Goal: Navigation & Orientation: Find specific page/section

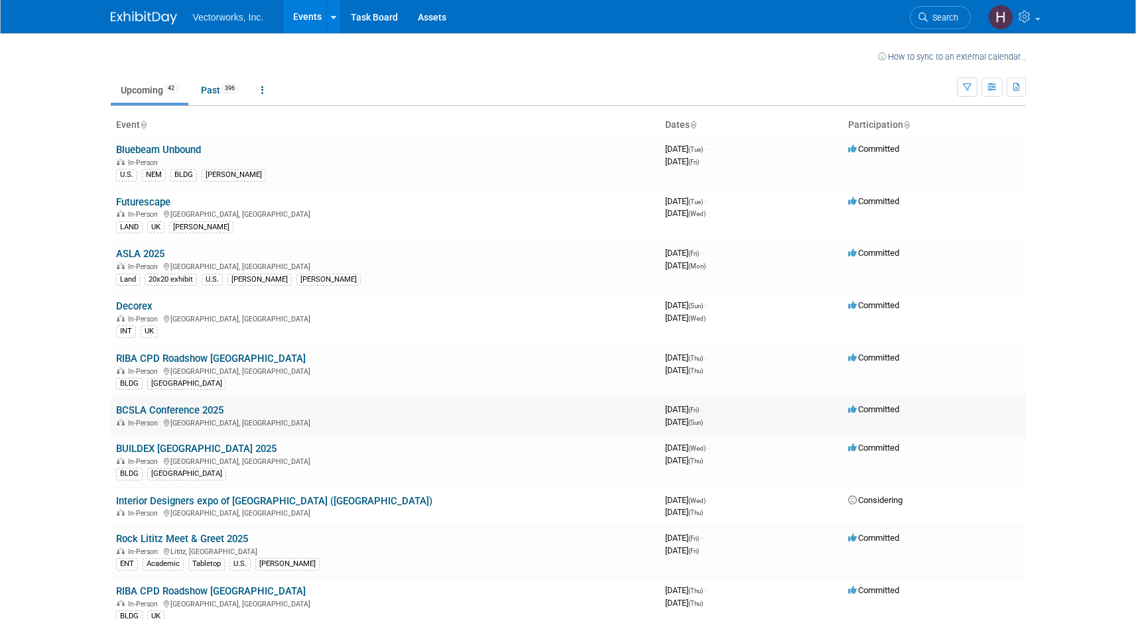
click at [160, 410] on link "BCSLA Conference 2025" at bounding box center [169, 410] width 107 height 12
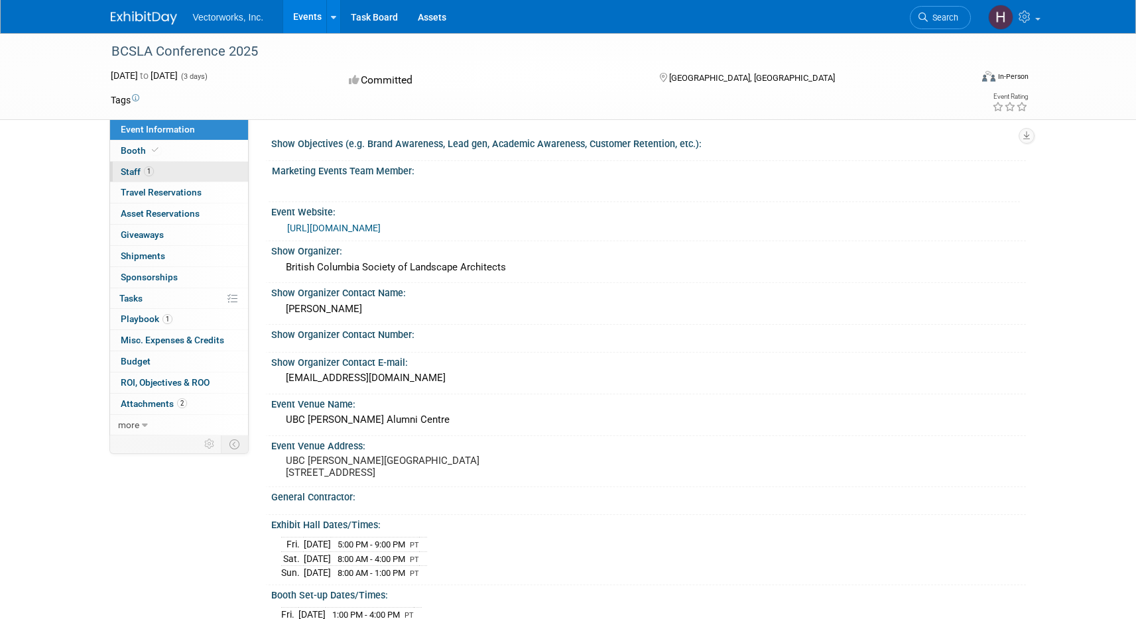
click at [146, 171] on span "1" at bounding box center [149, 171] width 10 height 10
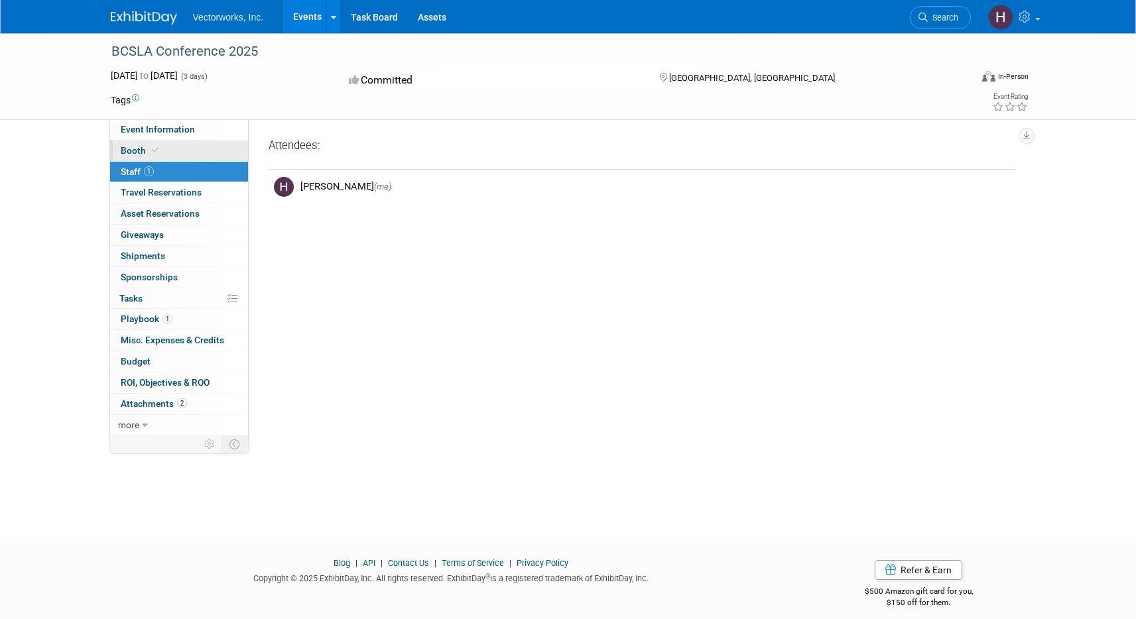
click at [152, 149] on icon at bounding box center [155, 150] width 7 height 7
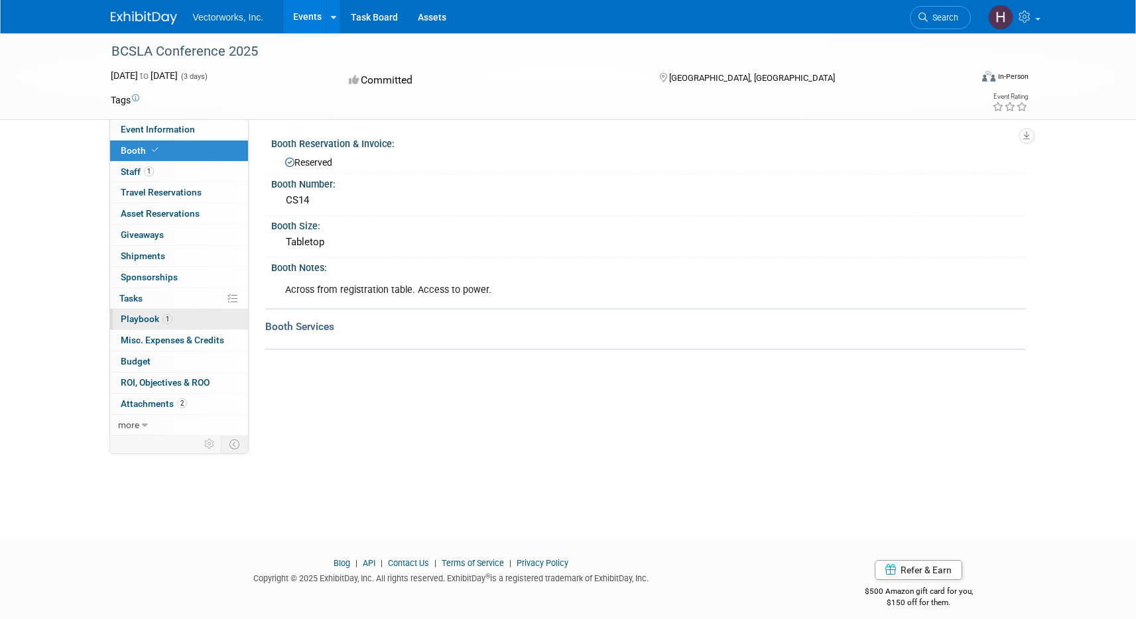
click at [183, 325] on link "1 Playbook 1" at bounding box center [179, 319] width 138 height 21
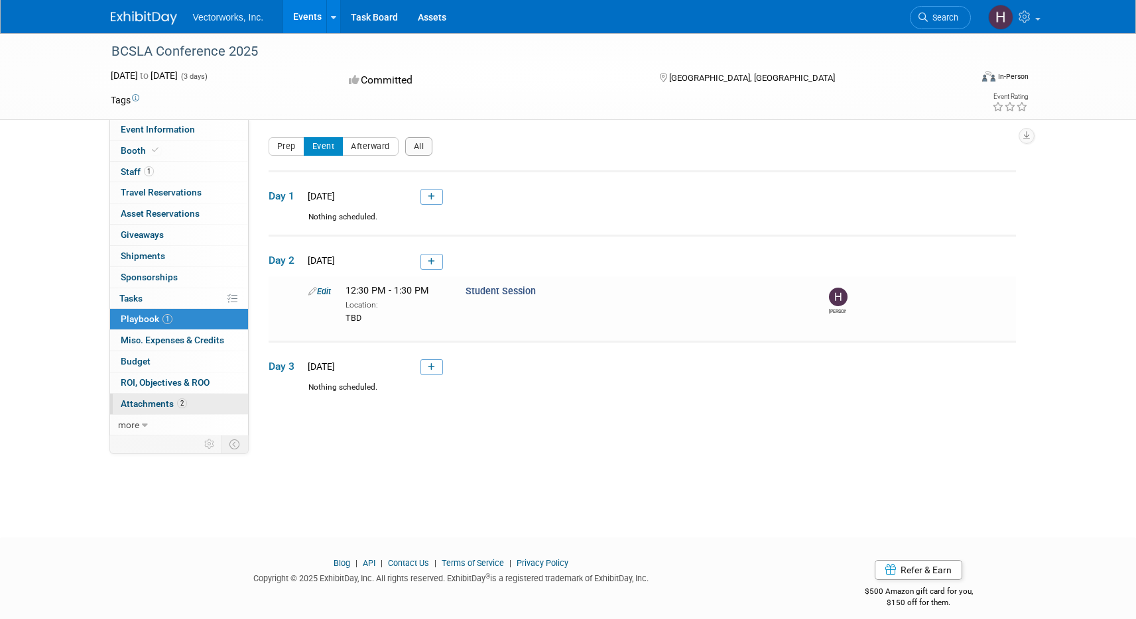
click at [189, 409] on link "2 Attachments 2" at bounding box center [179, 404] width 138 height 21
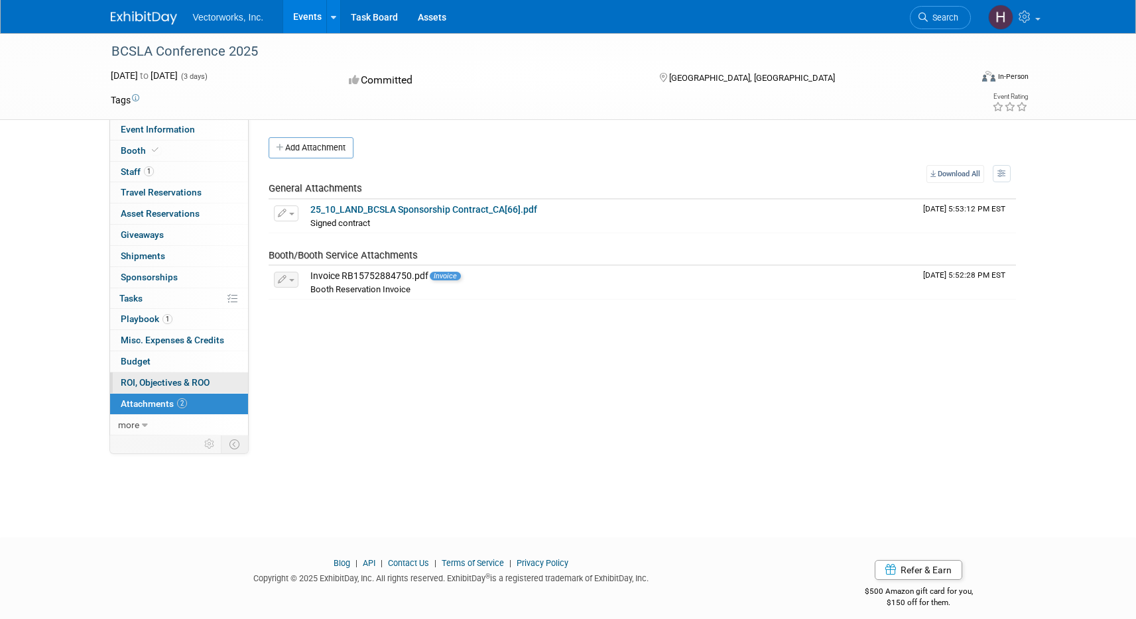
click at [160, 384] on span "ROI, Objectives & ROO 0" at bounding box center [165, 382] width 89 height 11
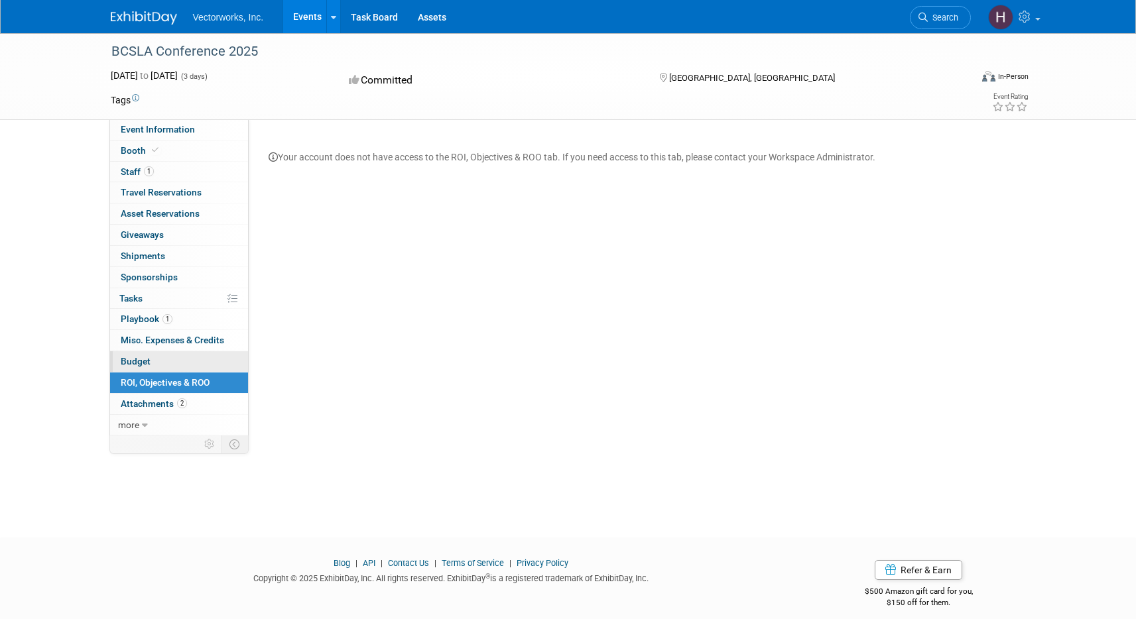
click at [155, 363] on link "Budget" at bounding box center [179, 361] width 138 height 21
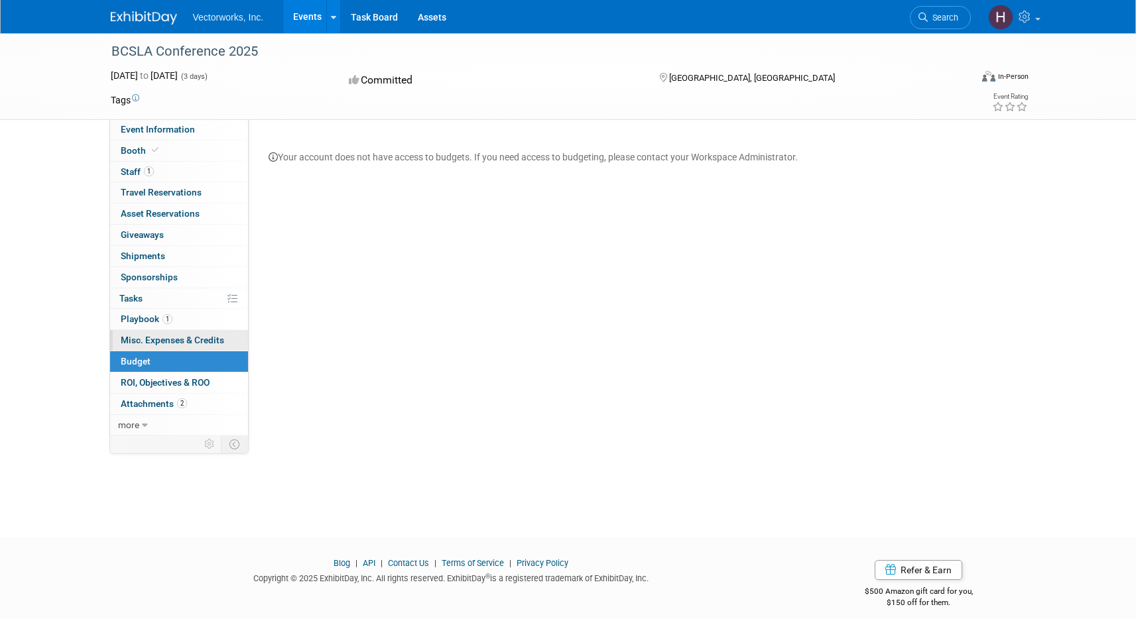
click at [156, 344] on span "Misc. Expenses & Credits 0" at bounding box center [172, 340] width 103 height 11
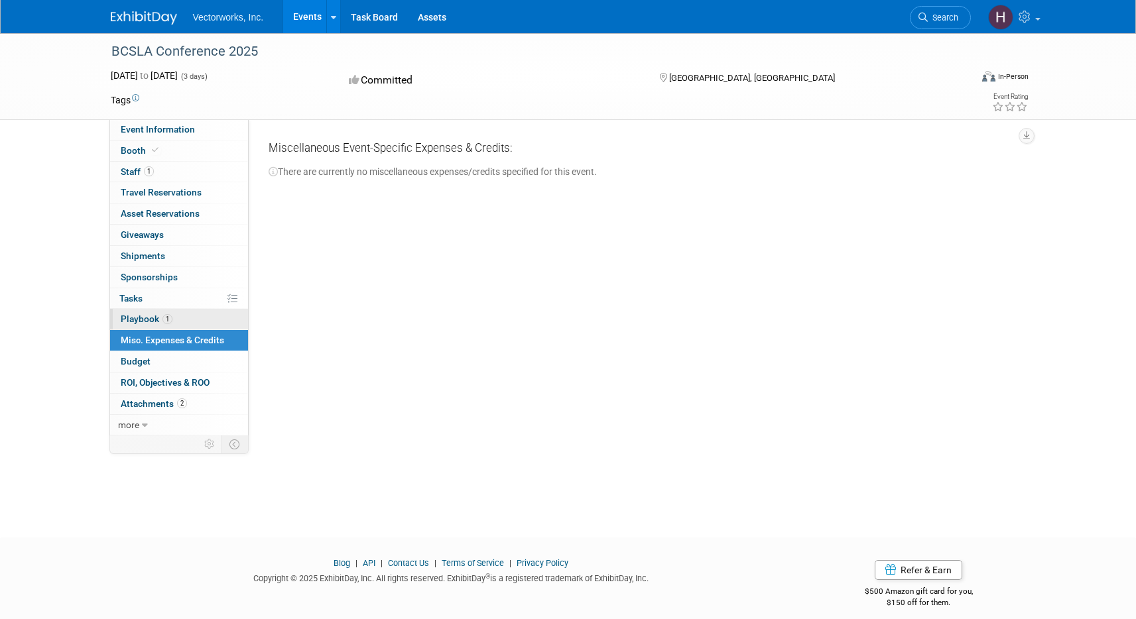
click at [165, 323] on span "1" at bounding box center [167, 319] width 10 height 10
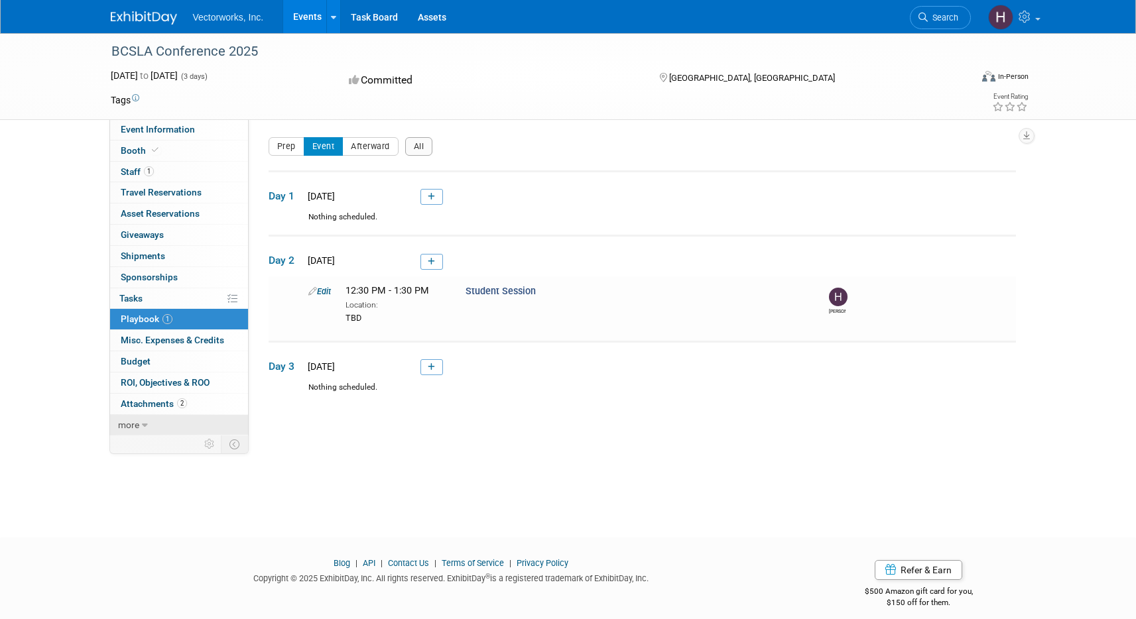
click at [139, 420] on link "more" at bounding box center [179, 425] width 138 height 21
click at [147, 445] on span "Event Binder (.pdf export)" at bounding box center [174, 445] width 106 height 11
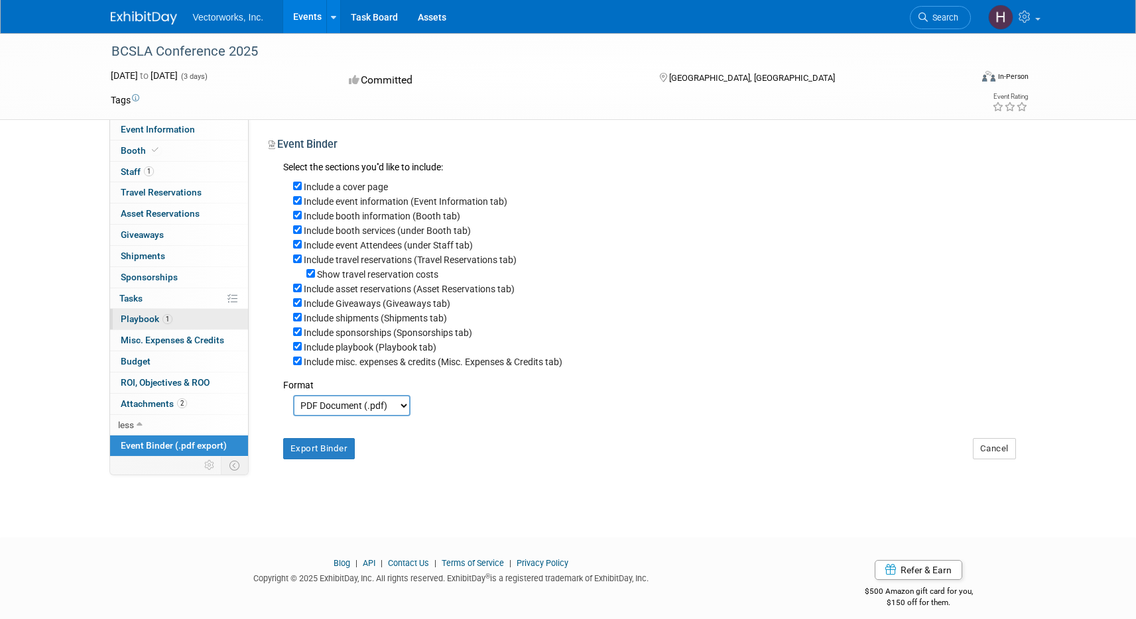
click at [145, 323] on span "Playbook 1" at bounding box center [147, 319] width 52 height 11
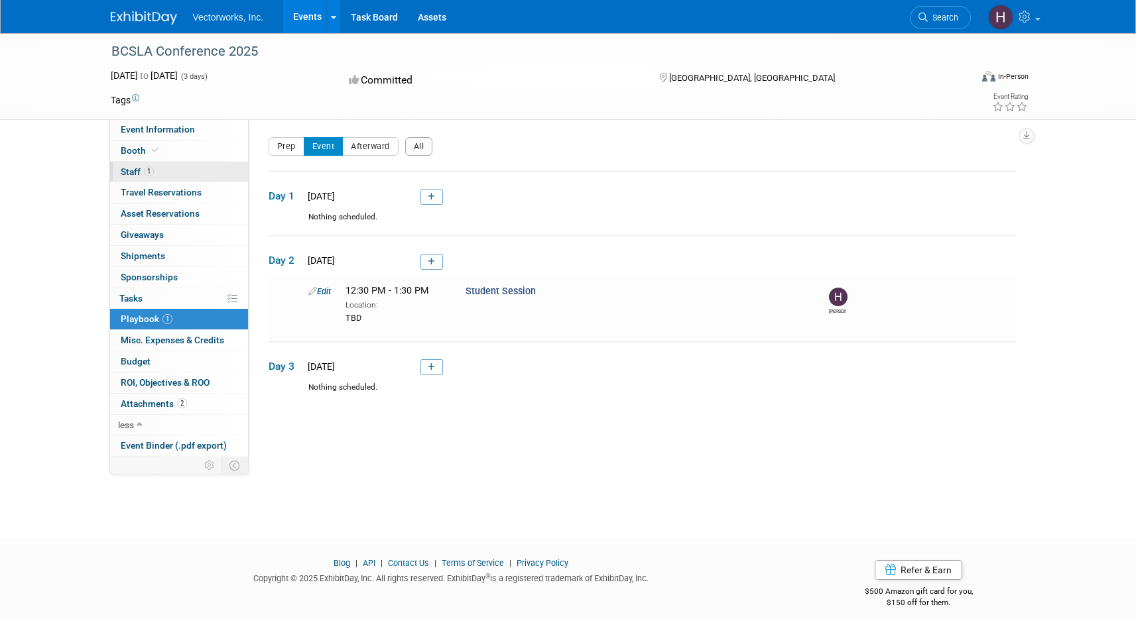
click at [182, 168] on link "1 Staff 1" at bounding box center [179, 172] width 138 height 21
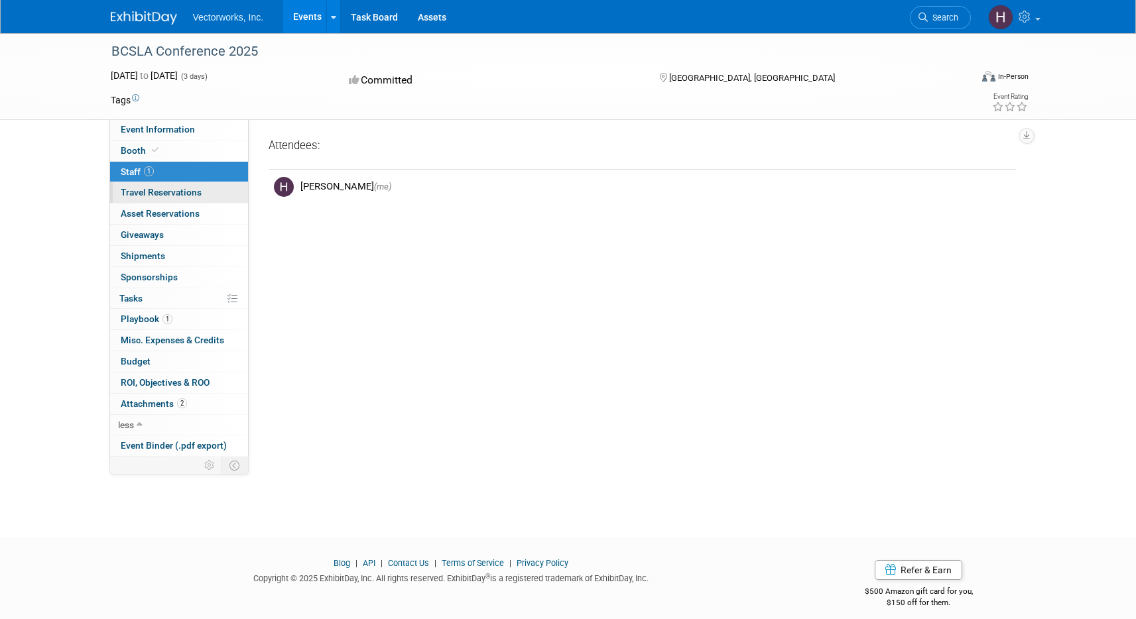
click at [183, 189] on span "Travel Reservations 0" at bounding box center [161, 192] width 81 height 11
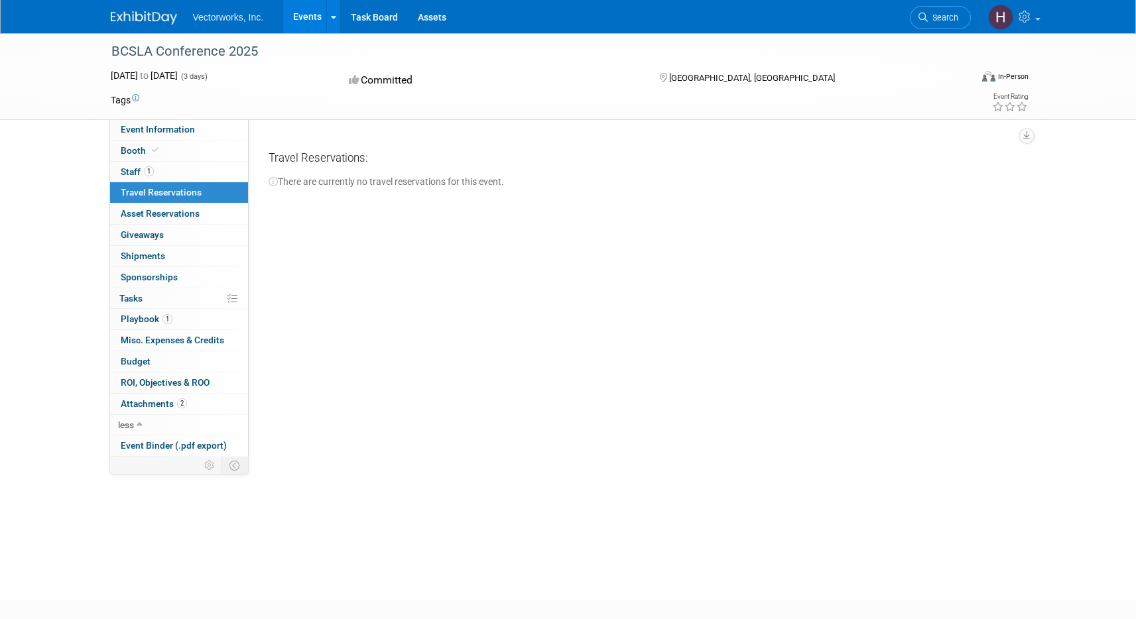
click at [180, 200] on link "0 Travel Reservations 0" at bounding box center [179, 192] width 138 height 21
click at [176, 212] on span "Asset Reservations 0" at bounding box center [160, 213] width 79 height 11
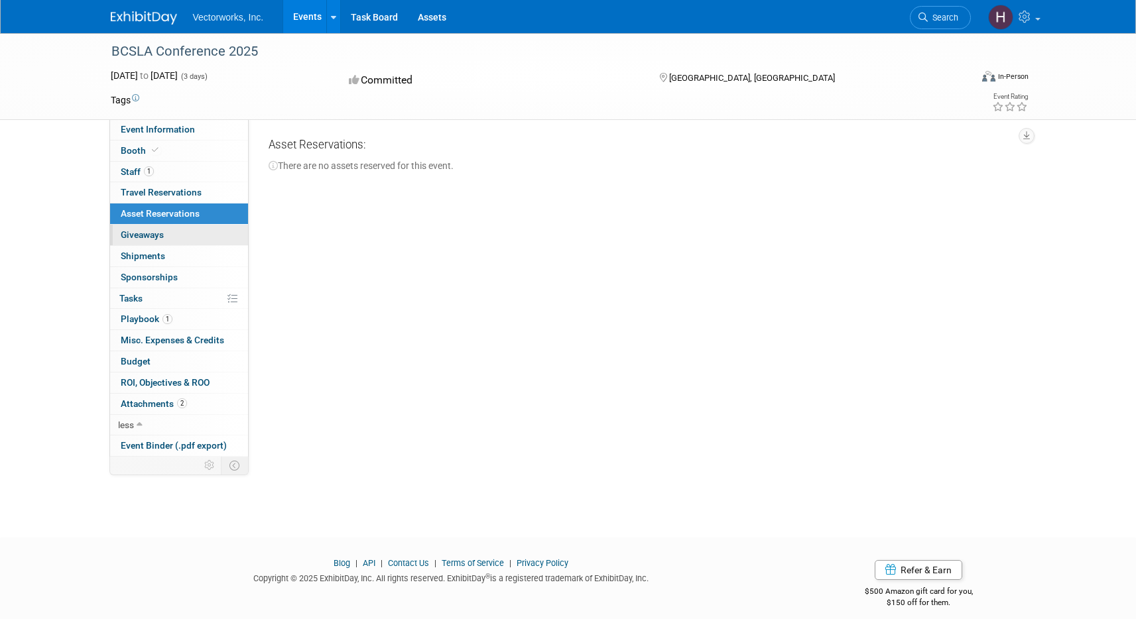
click at [178, 233] on link "0 Giveaways 0" at bounding box center [179, 235] width 138 height 21
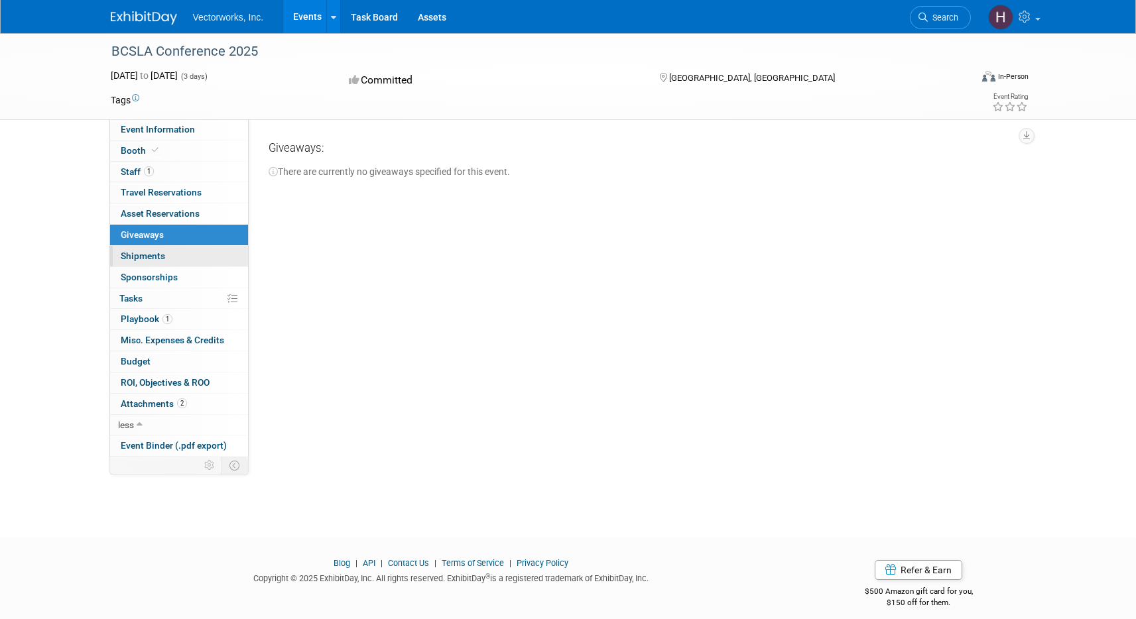
click at [180, 260] on link "0 Shipments 0" at bounding box center [179, 256] width 138 height 21
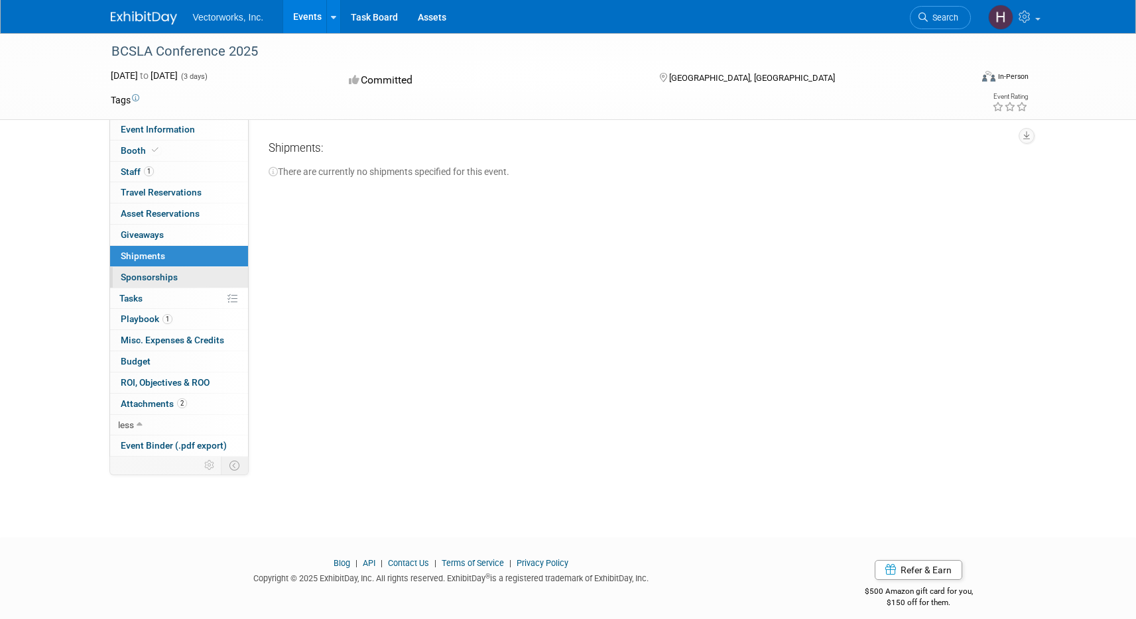
click at [187, 278] on link "0 Sponsorships 0" at bounding box center [179, 277] width 138 height 21
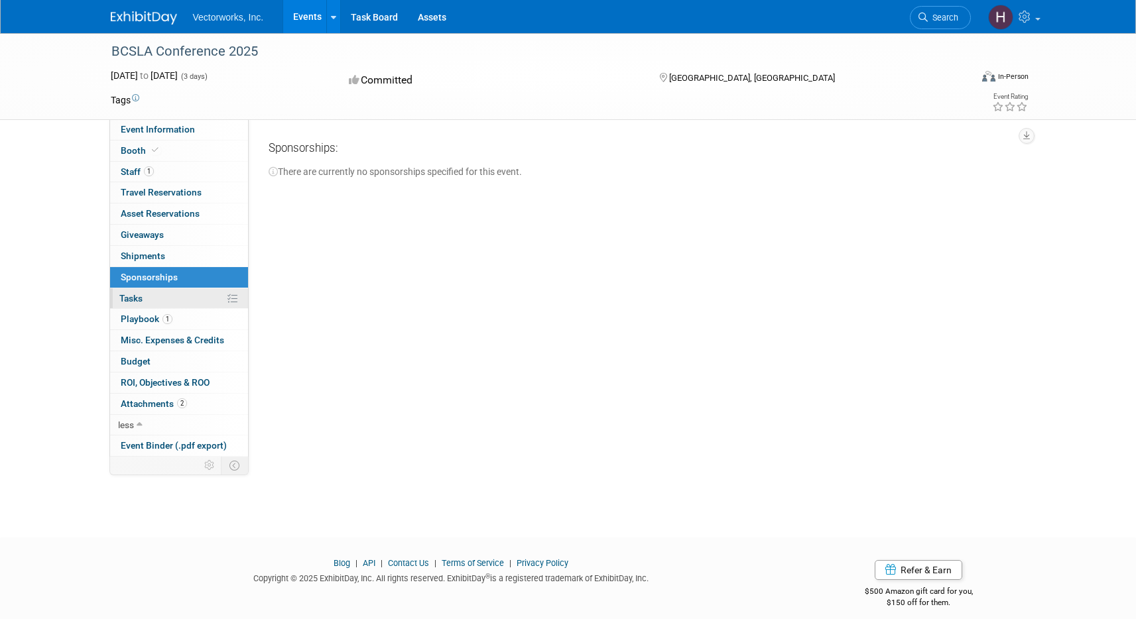
click at [168, 294] on link "0% Tasks 0%" at bounding box center [179, 298] width 138 height 21
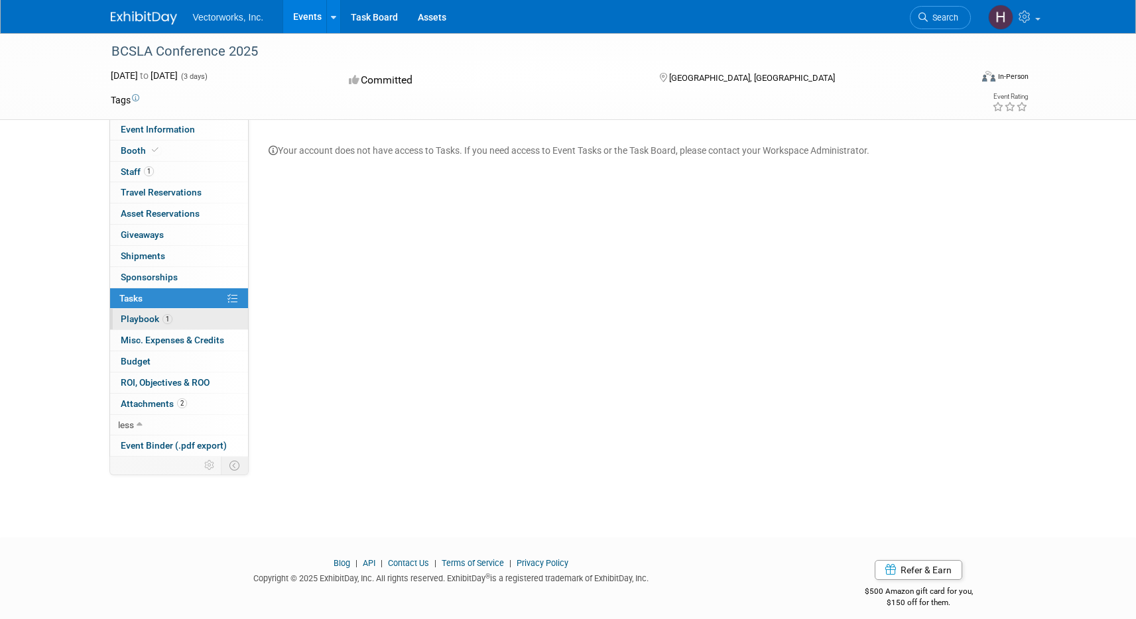
click at [190, 311] on link "1 Playbook 1" at bounding box center [179, 319] width 138 height 21
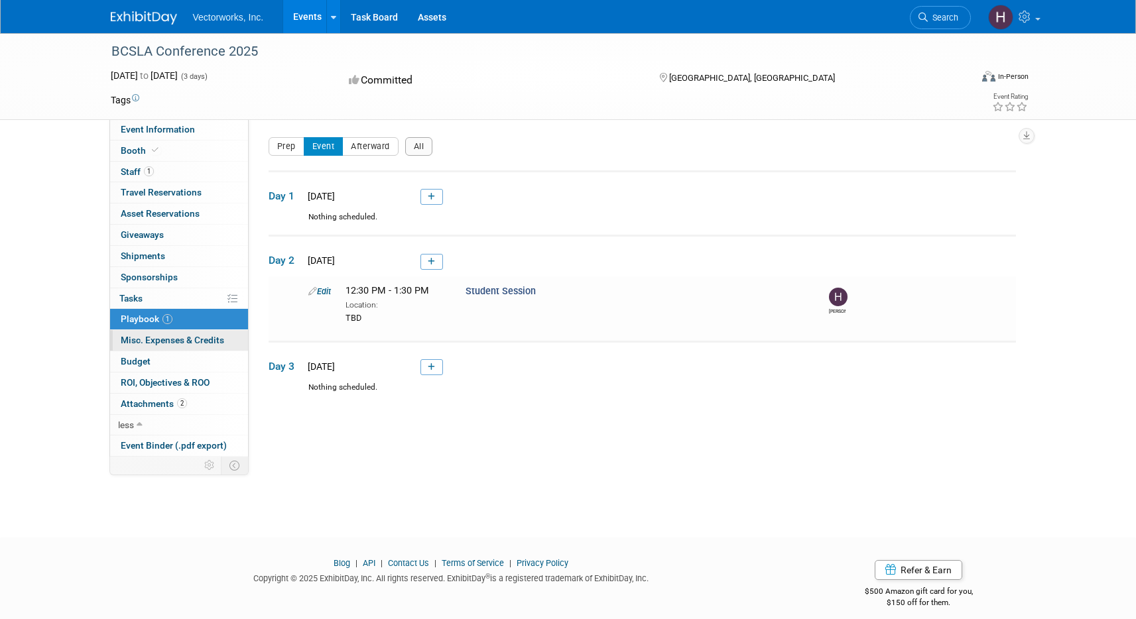
click at [193, 335] on span "Misc. Expenses & Credits 0" at bounding box center [172, 340] width 103 height 11
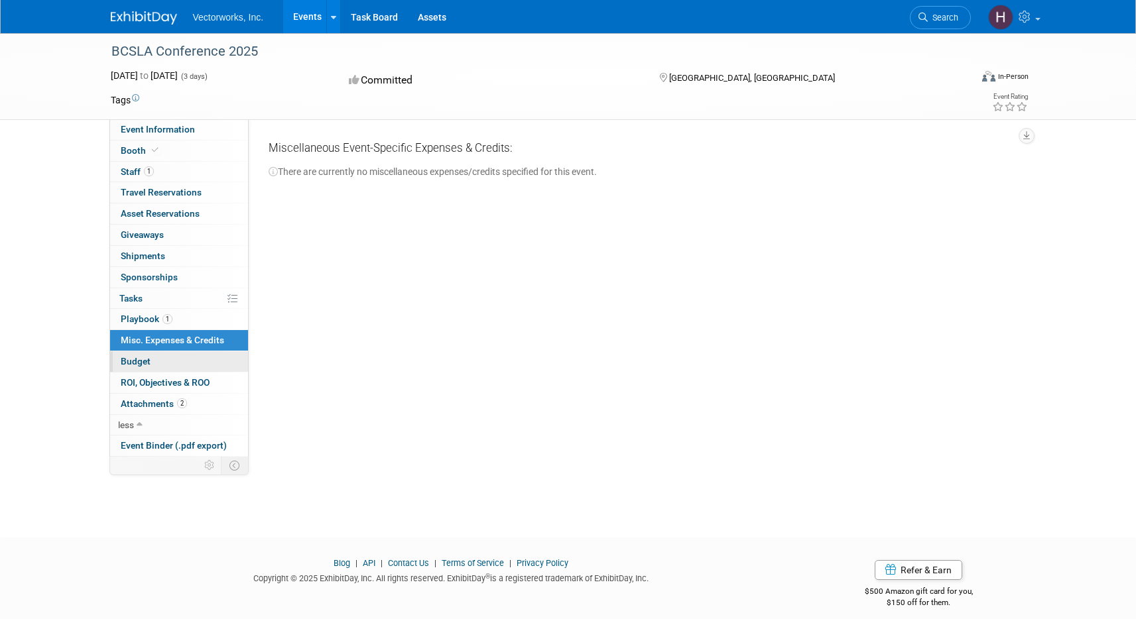
click at [167, 361] on link "Budget" at bounding box center [179, 361] width 138 height 21
